Goal: Information Seeking & Learning: Learn about a topic

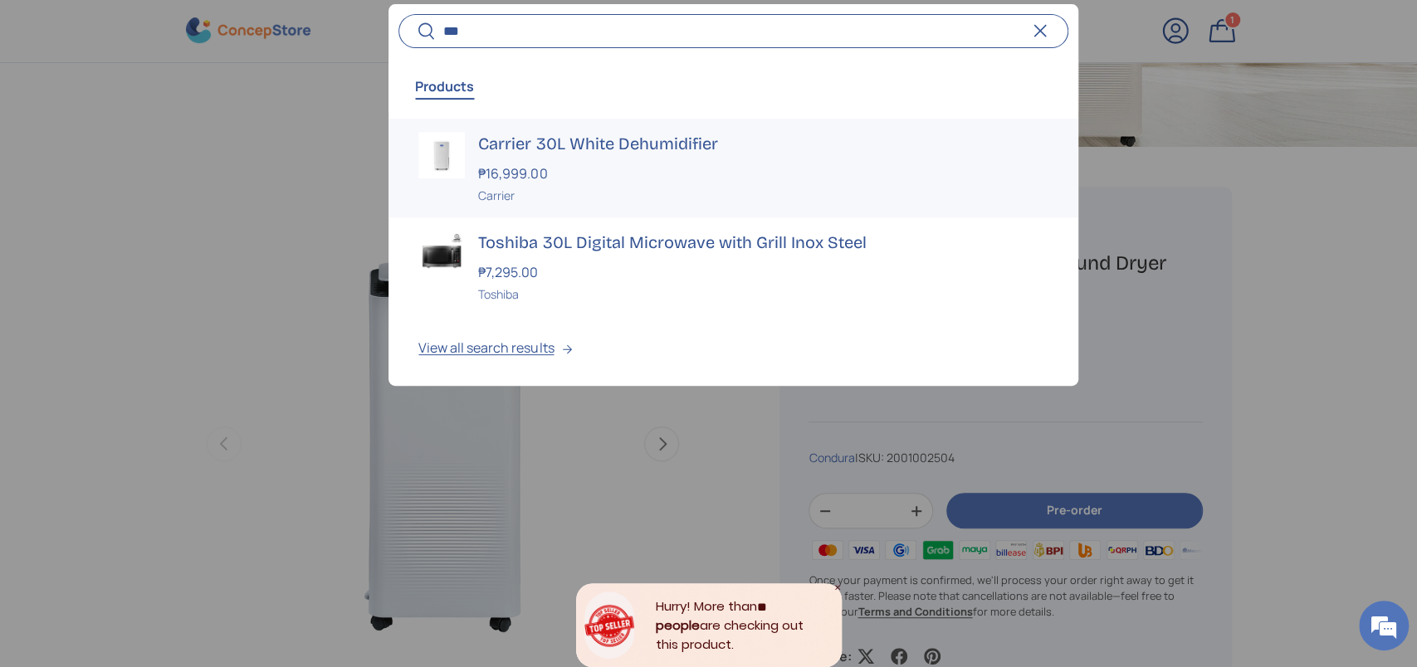
type input "***"
click at [567, 145] on h3 "Carrier 30L White Dehumidifier" at bounding box center [762, 143] width 569 height 23
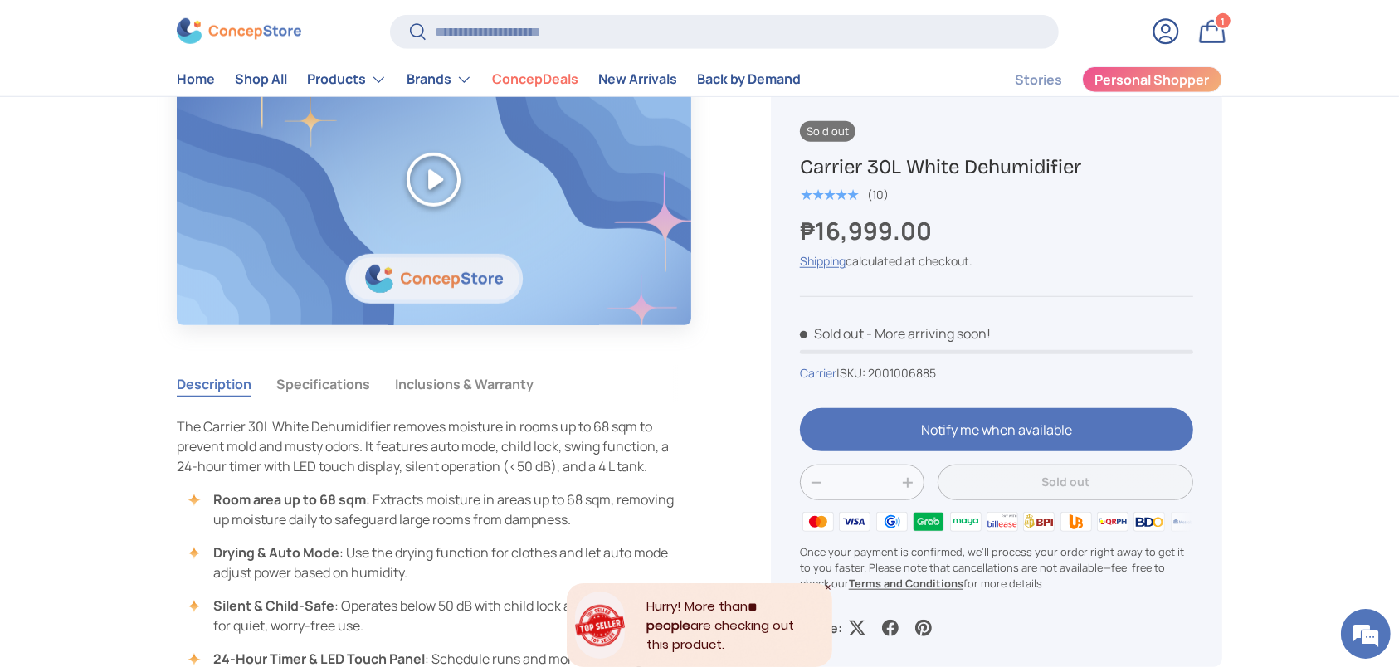
scroll to position [1327, 0]
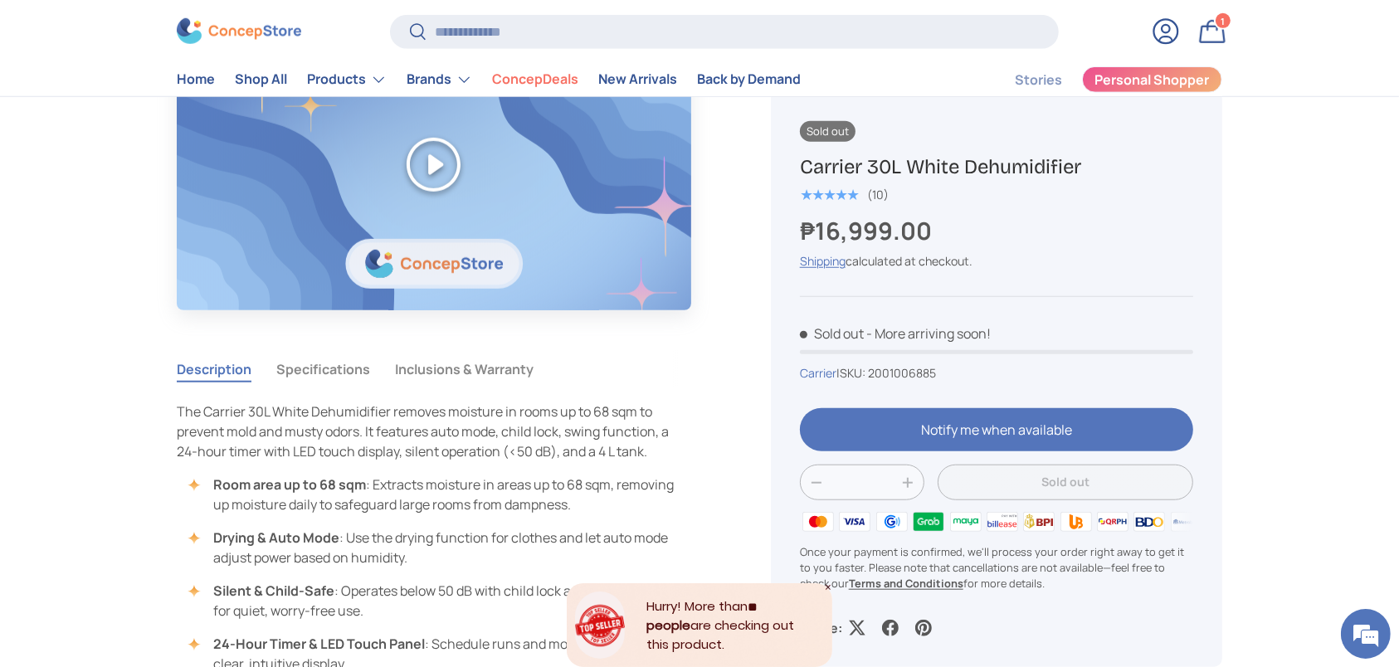
click at [322, 373] on button "Specifications" at bounding box center [323, 369] width 94 height 38
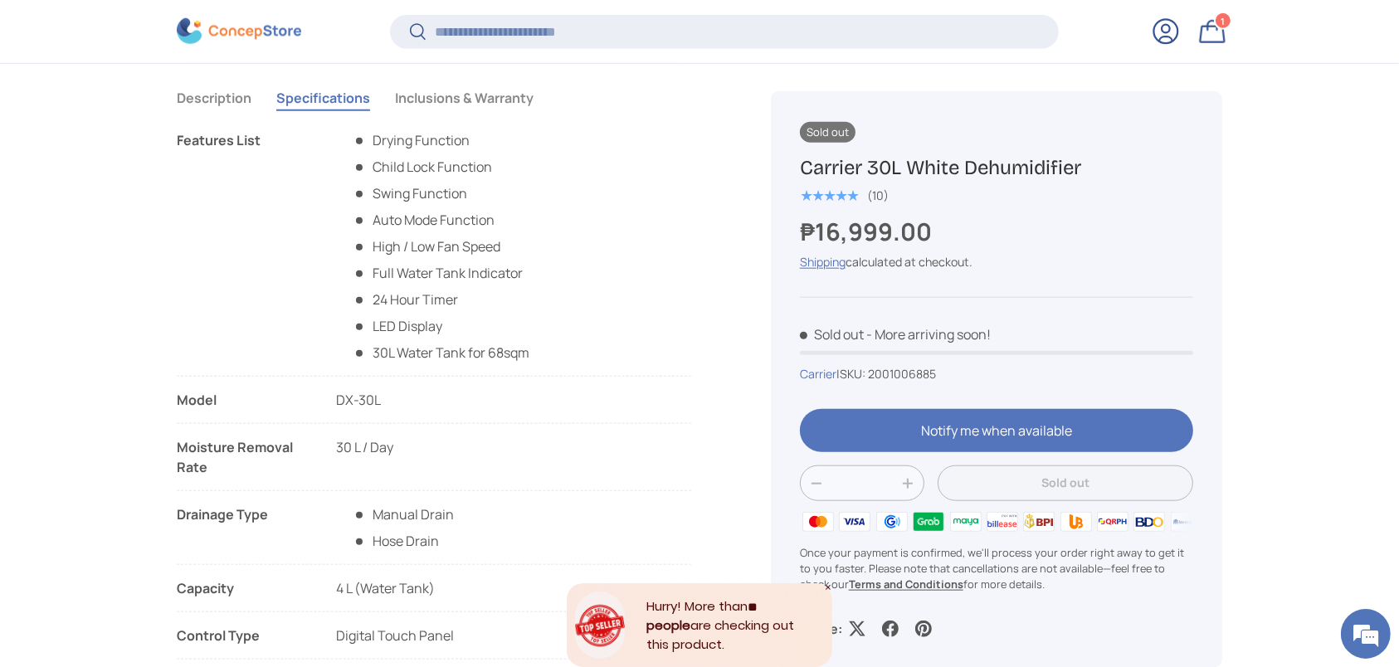
scroll to position [1876, 0]
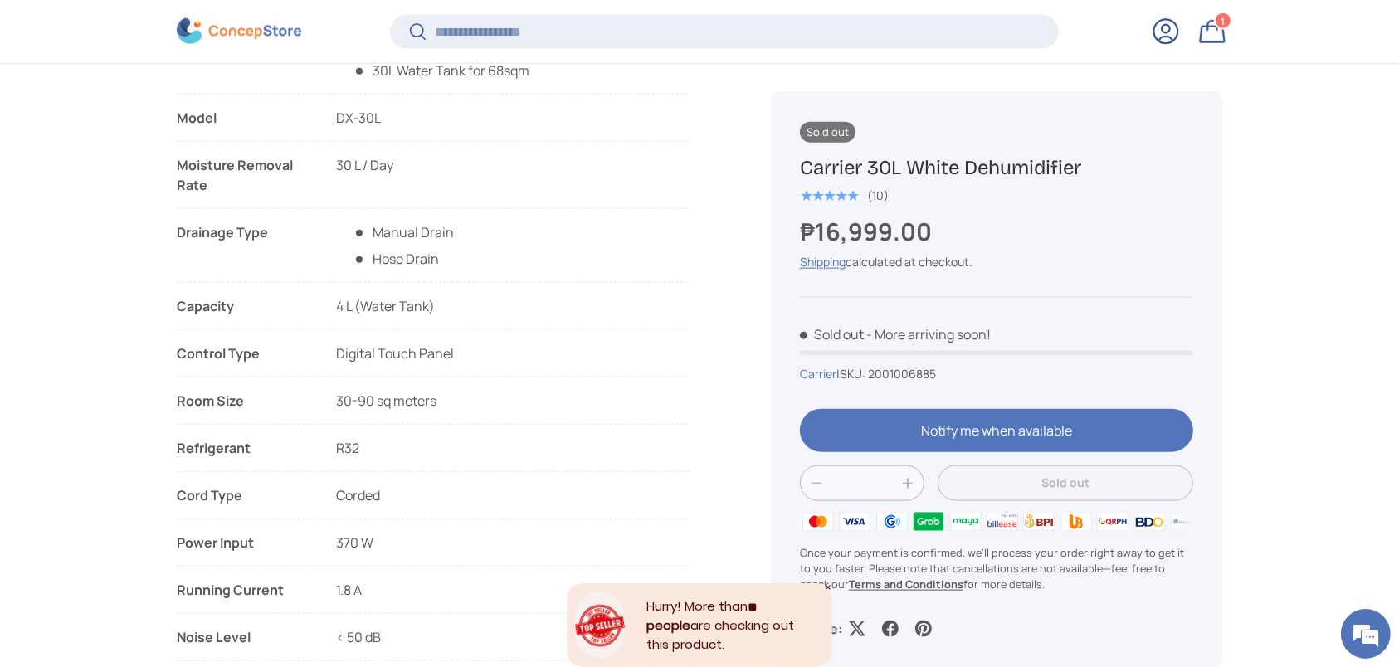
drag, startPoint x: 390, startPoint y: 529, endPoint x: 179, endPoint y: 544, distance: 211.3
click at [179, 544] on ul "Features List Drying Function Child Lock Function Swing Function Auto Mode Func…" at bounding box center [434, 271] width 515 height 846
copy li "Power Input 370 W"
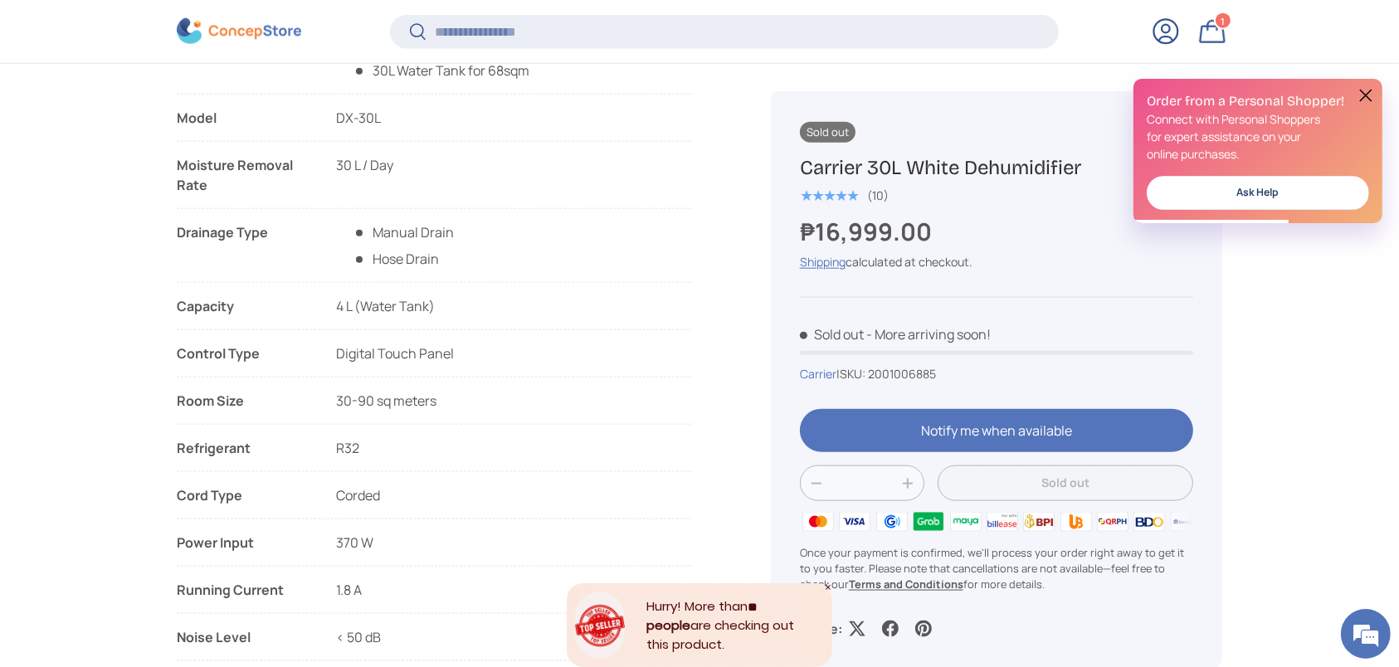
scroll to position [0, 0]
click at [877, 165] on h1 "Carrier 30L White Dehumidifier" at bounding box center [996, 167] width 393 height 26
copy div "Carrier 30L White Dehumidifier"
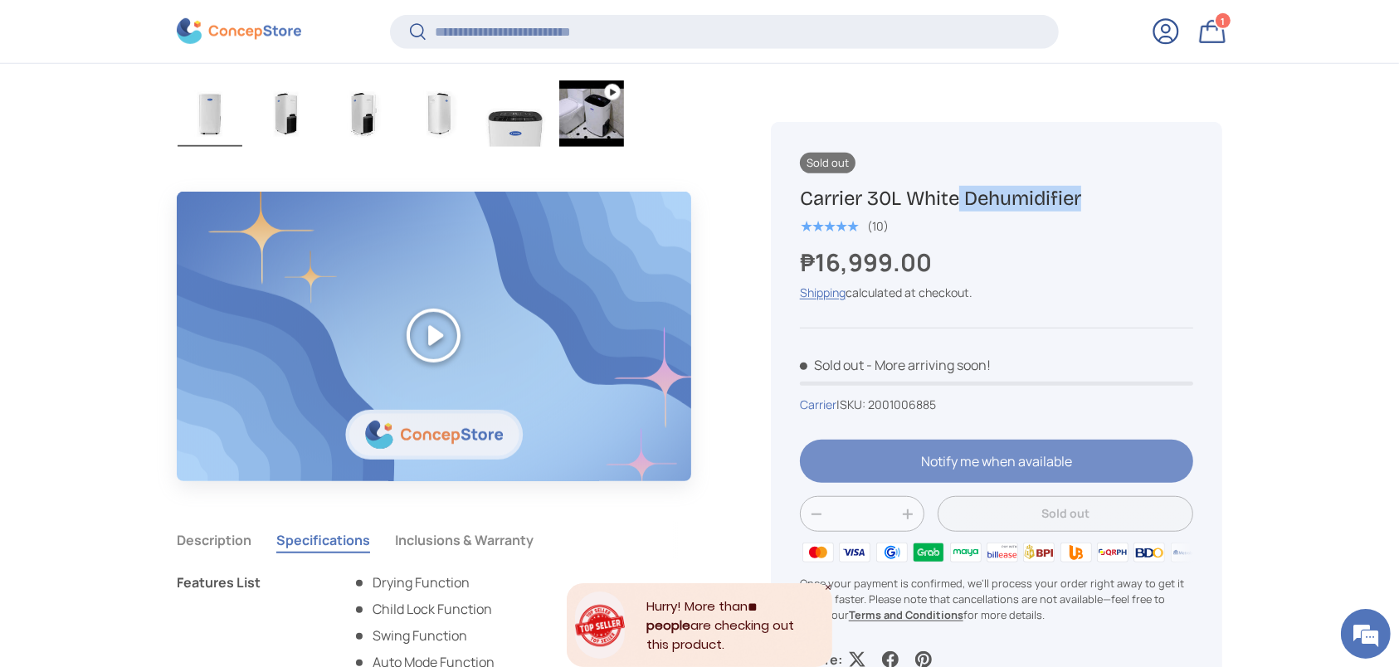
scroll to position [770, 0]
